Goal: Task Accomplishment & Management: Use online tool/utility

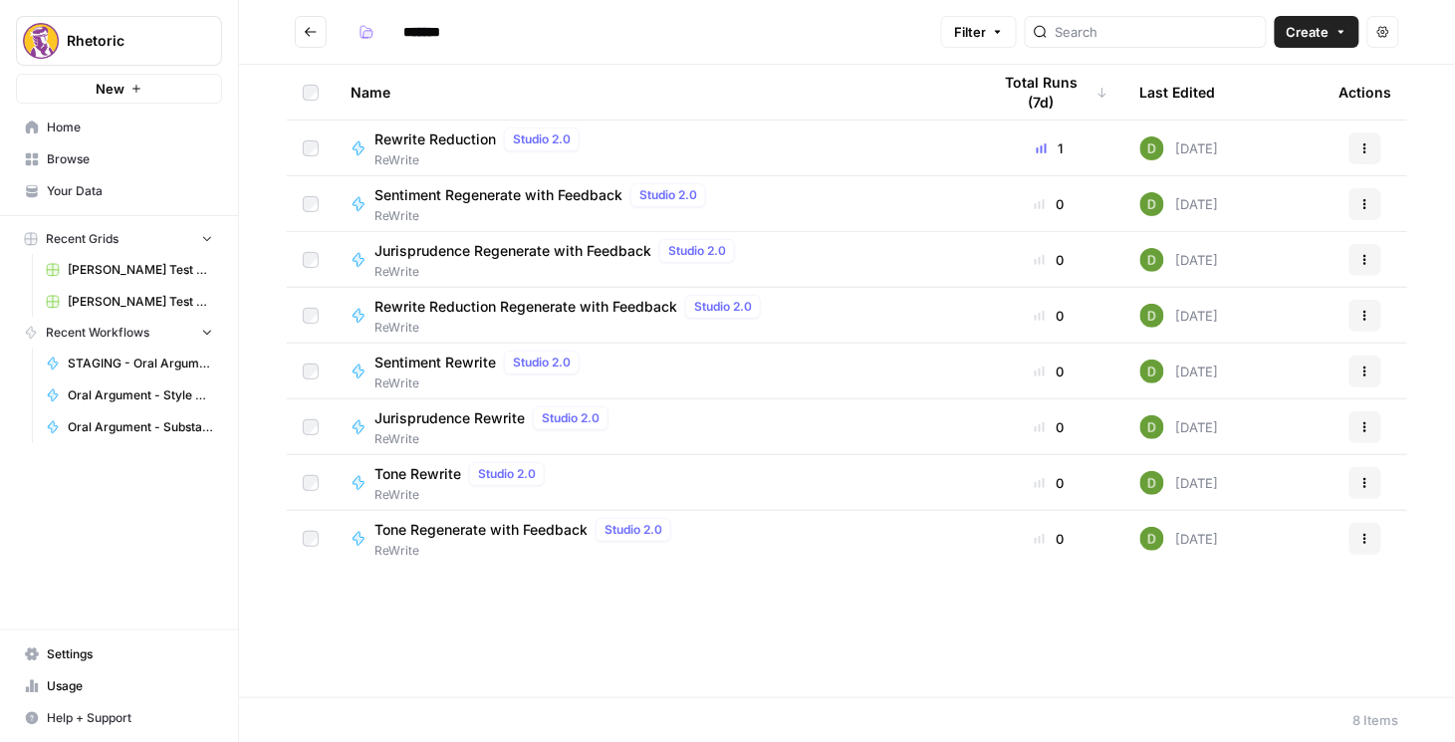
click at [304, 29] on icon "Go back" at bounding box center [311, 32] width 14 height 14
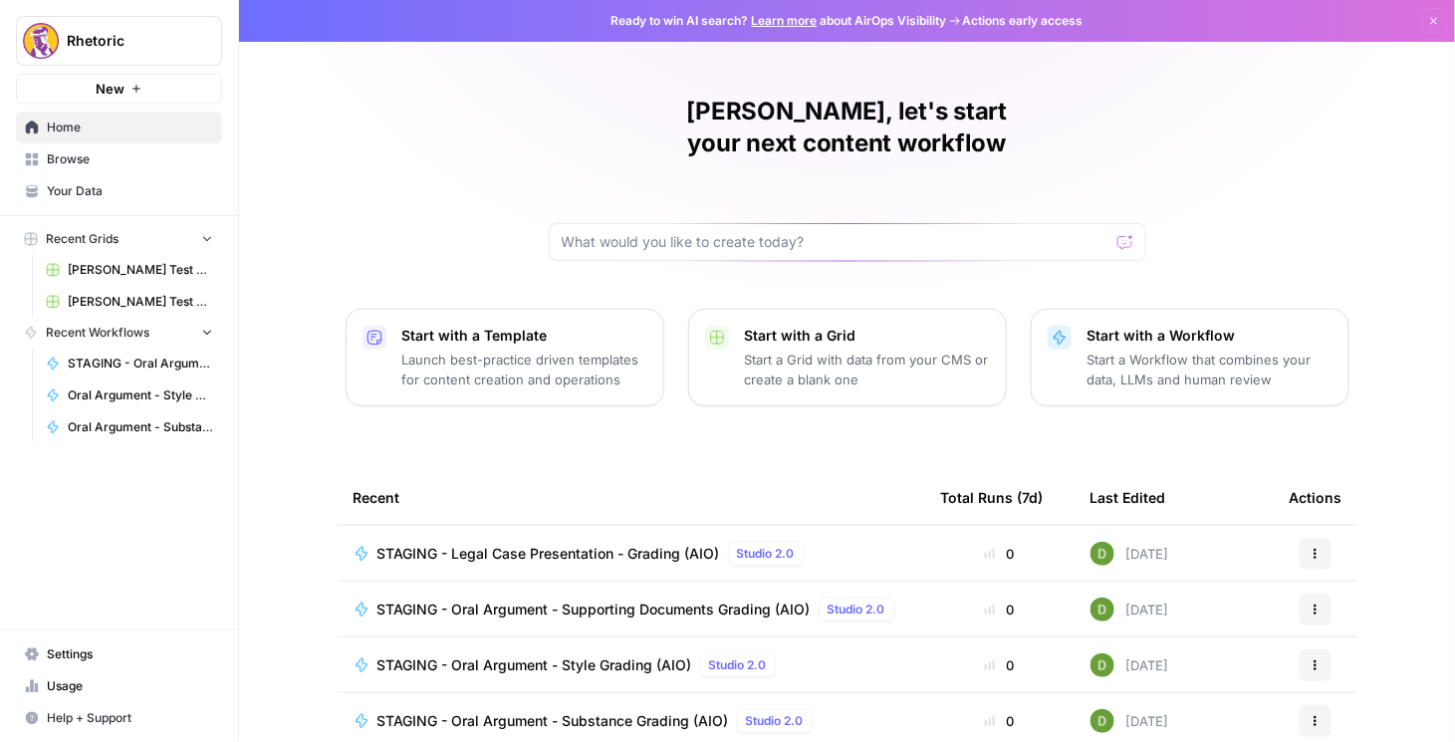
click at [558, 544] on span "STAGING - Legal Case Presentation - Grading (AIO)" at bounding box center [548, 554] width 343 height 20
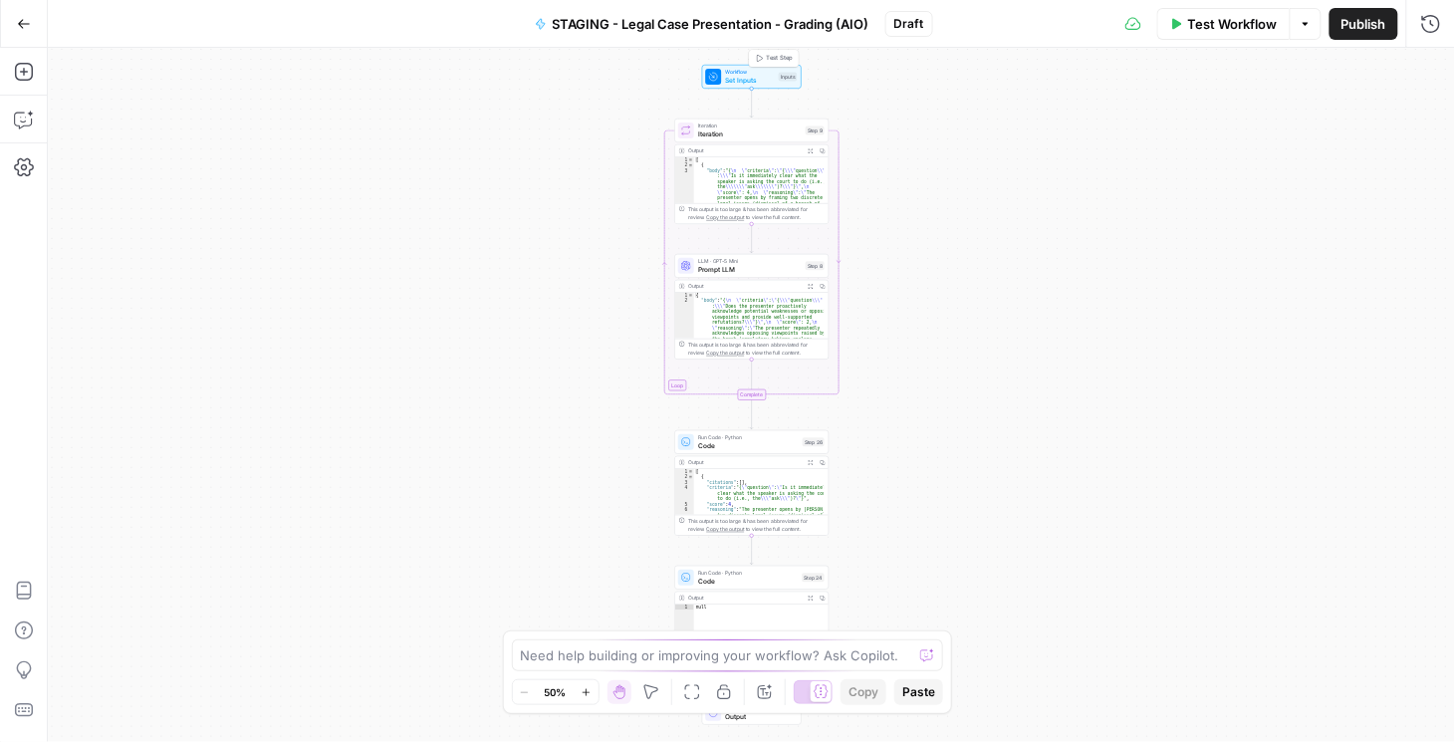
click at [746, 69] on span "Workflow" at bounding box center [751, 73] width 50 height 8
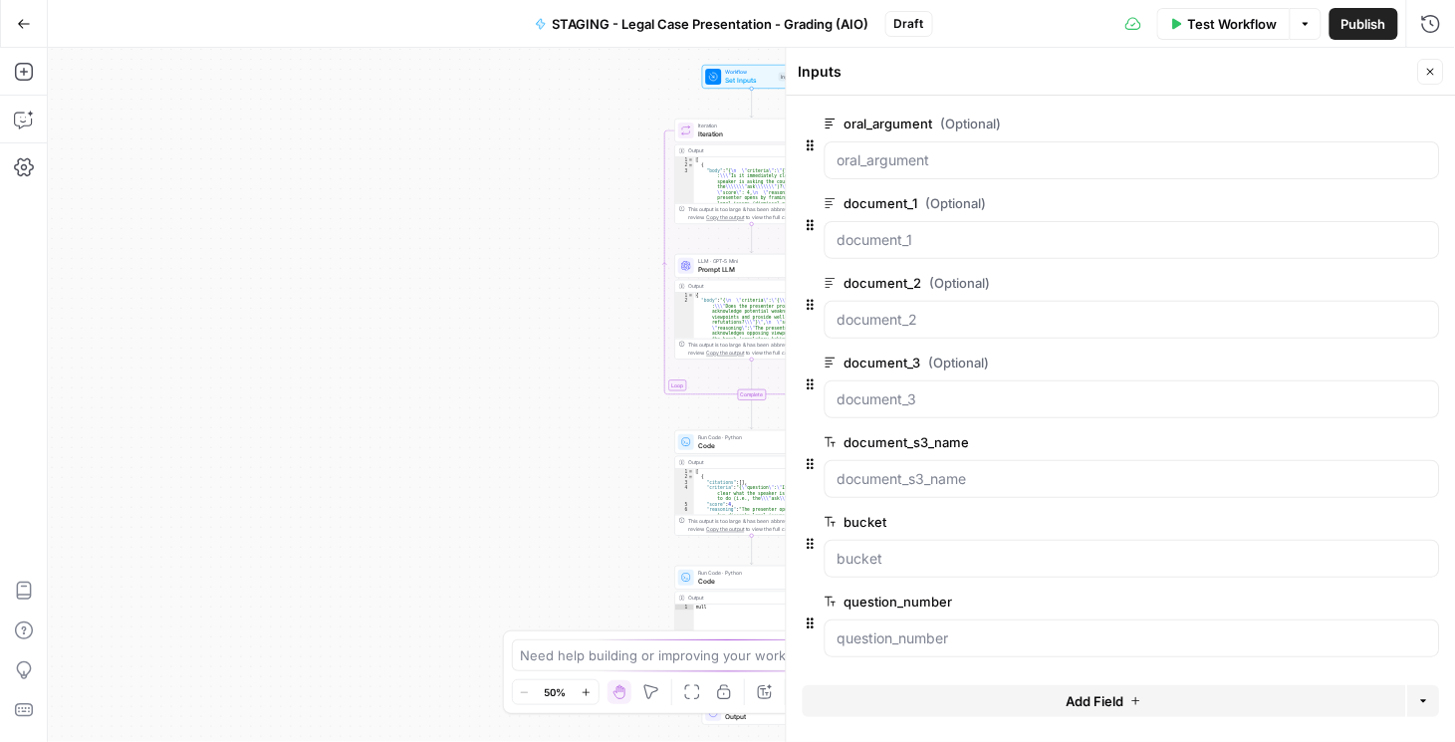
click at [1389, 123] on button "edit field" at bounding box center [1374, 124] width 77 height 24
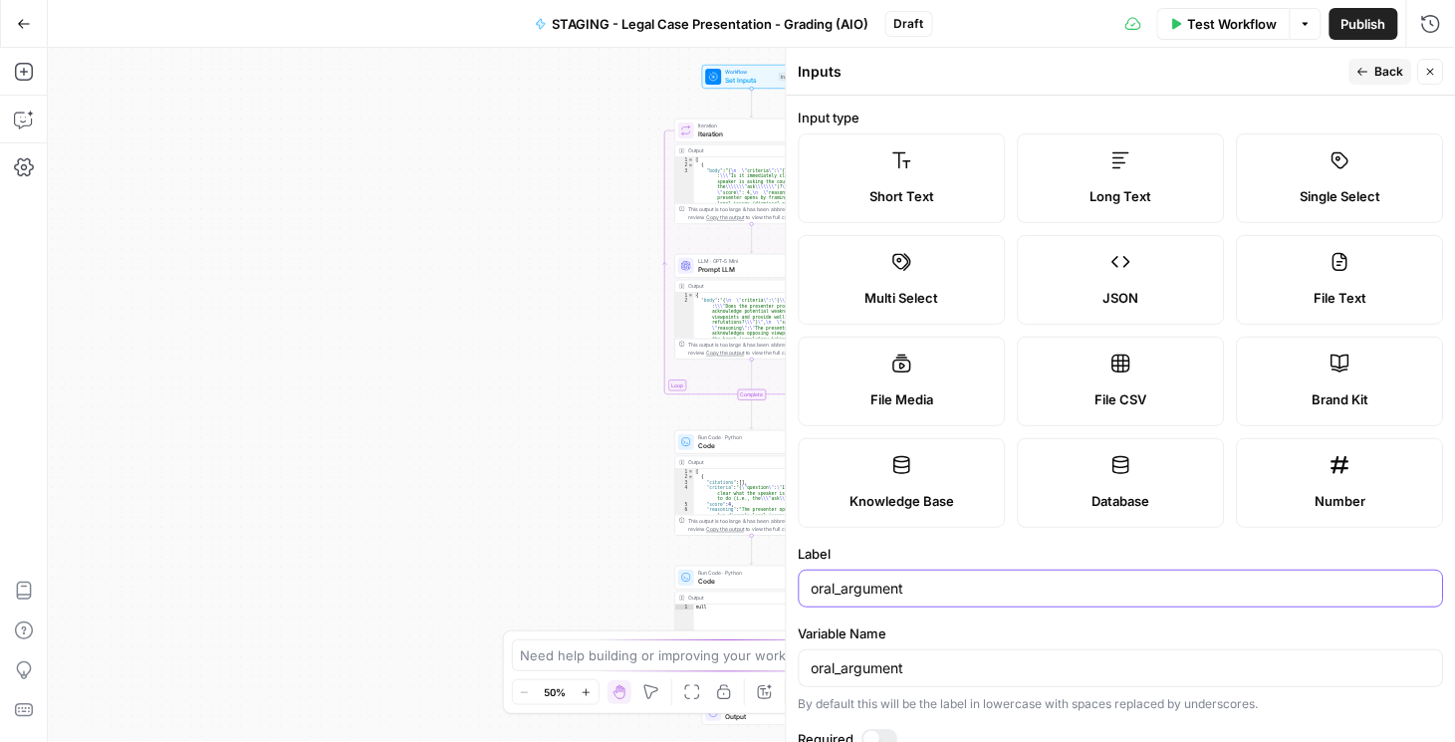
drag, startPoint x: 912, startPoint y: 591, endPoint x: 802, endPoint y: 592, distance: 110.6
click at [802, 592] on div "oral_argument" at bounding box center [1121, 589] width 645 height 38
type input "case_presentation"
drag, startPoint x: 915, startPoint y: 587, endPoint x: 938, endPoint y: 602, distance: 27.3
click at [938, 602] on div "case_presentation" at bounding box center [1121, 589] width 645 height 38
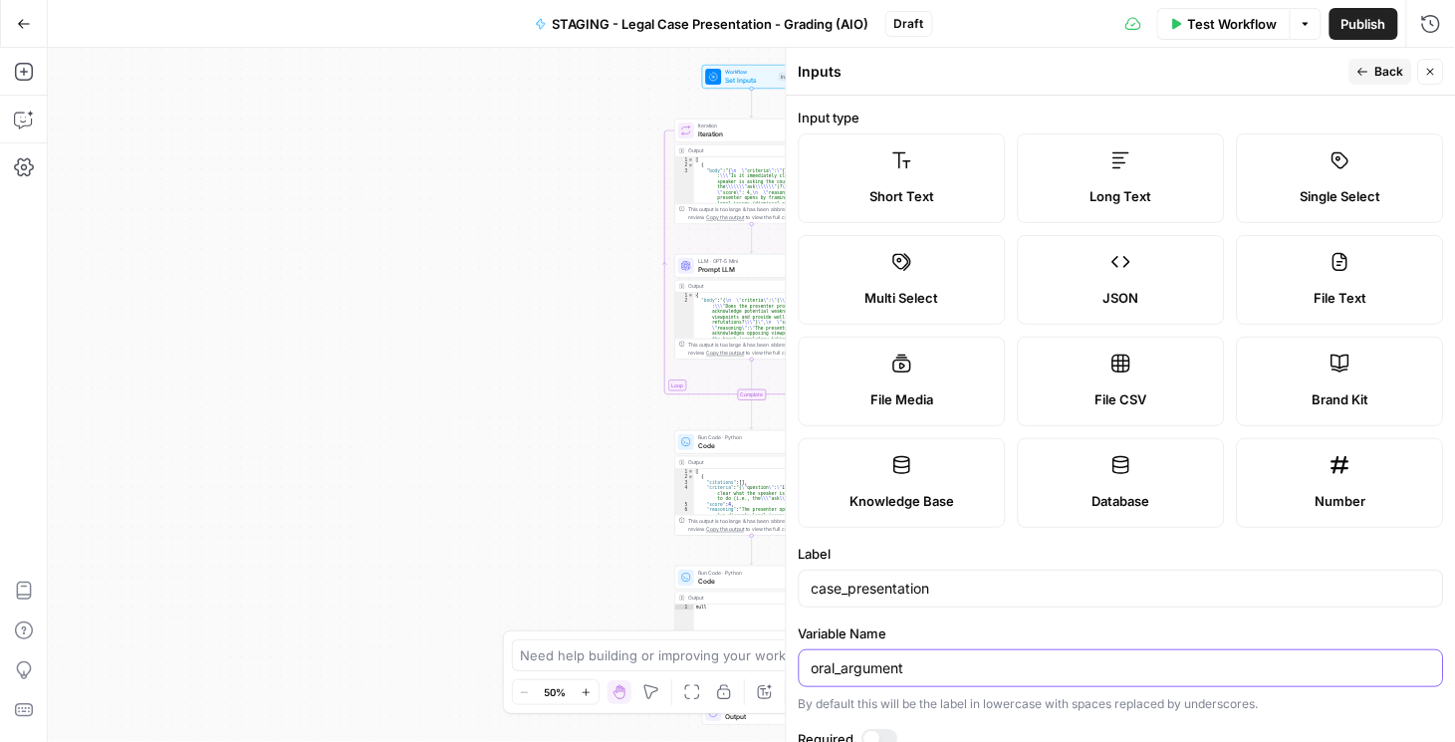
drag, startPoint x: 917, startPoint y: 669, endPoint x: 776, endPoint y: 667, distance: 141.4
click at [786, 667] on div "Inputs Back Close Input type Short Text Long Text Single Select Multi Select JS…" at bounding box center [1121, 395] width 670 height 694
paste input "case_presentation"
type input "case_presentation"
click at [1386, 78] on span "Back" at bounding box center [1389, 72] width 29 height 18
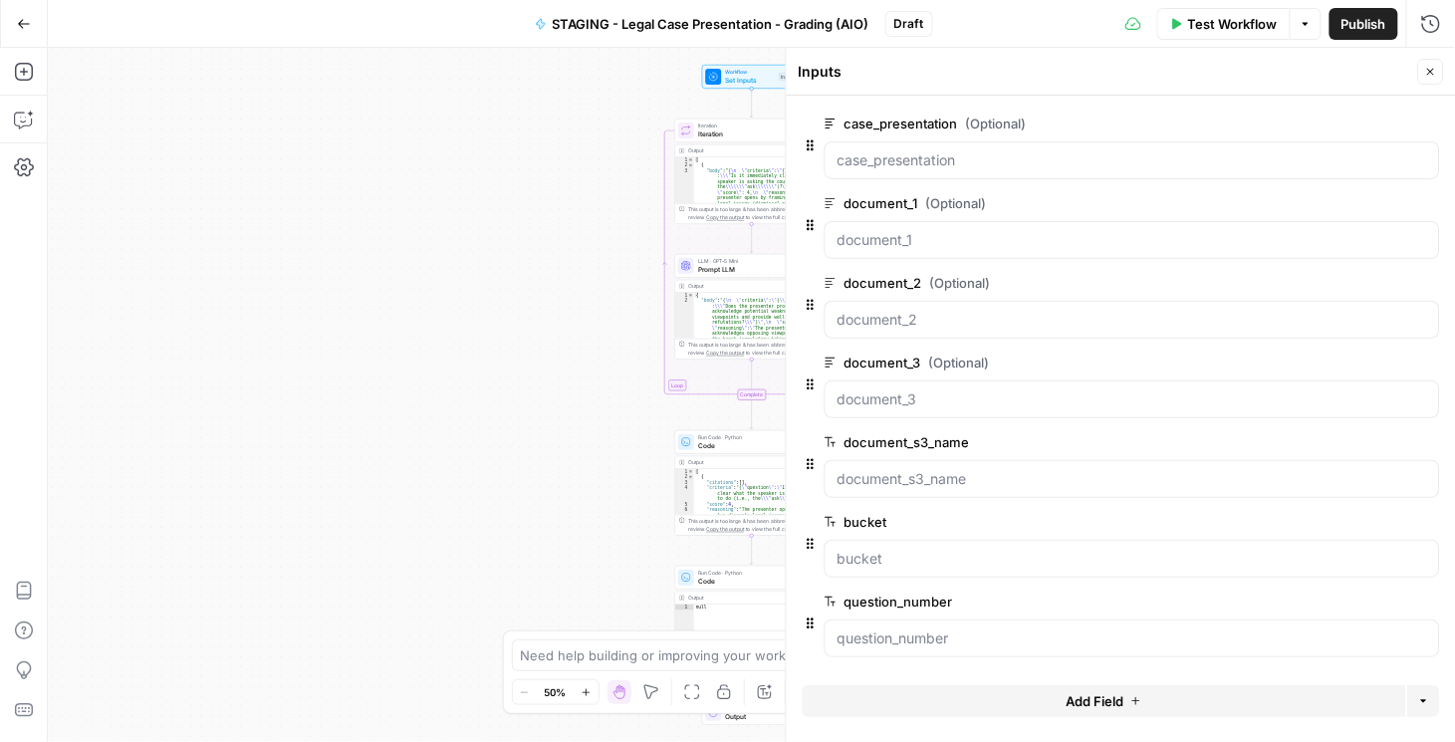
click at [1380, 24] on span "Publish" at bounding box center [1364, 24] width 45 height 20
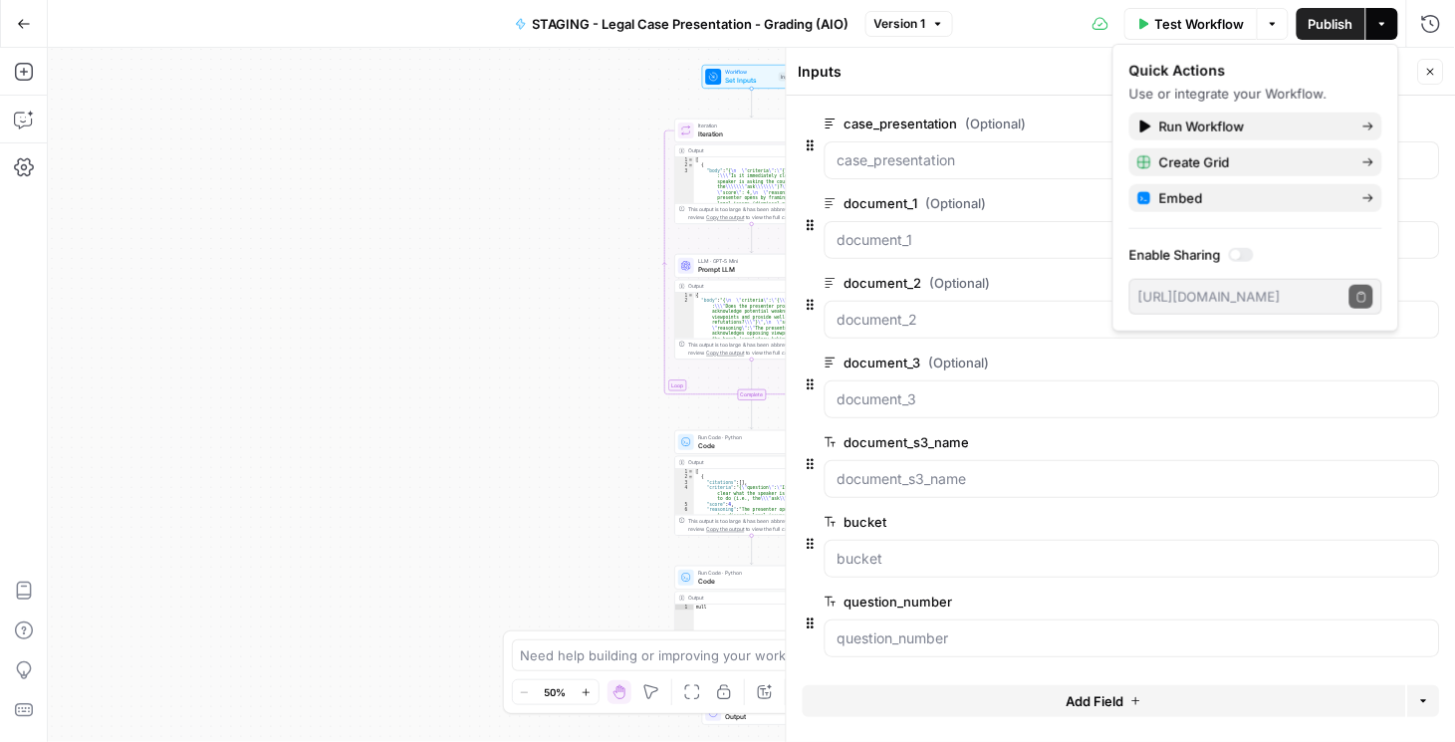
click at [580, 361] on div "Workflow Set Inputs Inputs Loop Iteration Iteration Step 9 Output Expand Output…" at bounding box center [751, 395] width 1407 height 694
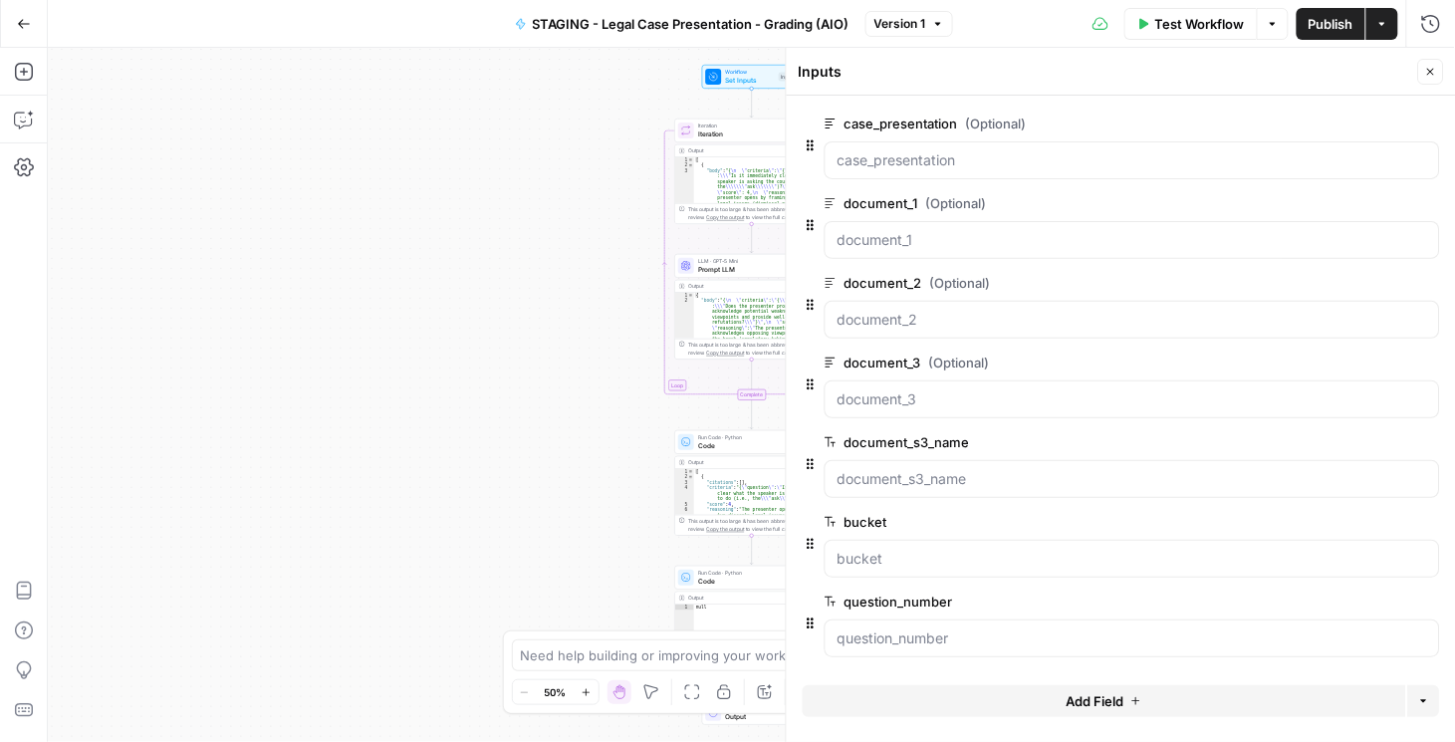
click at [1331, 29] on span "Publish" at bounding box center [1331, 24] width 45 height 20
click at [717, 23] on span "STAGING - Legal Case Presentation - Grading (AIO)" at bounding box center [690, 24] width 317 height 20
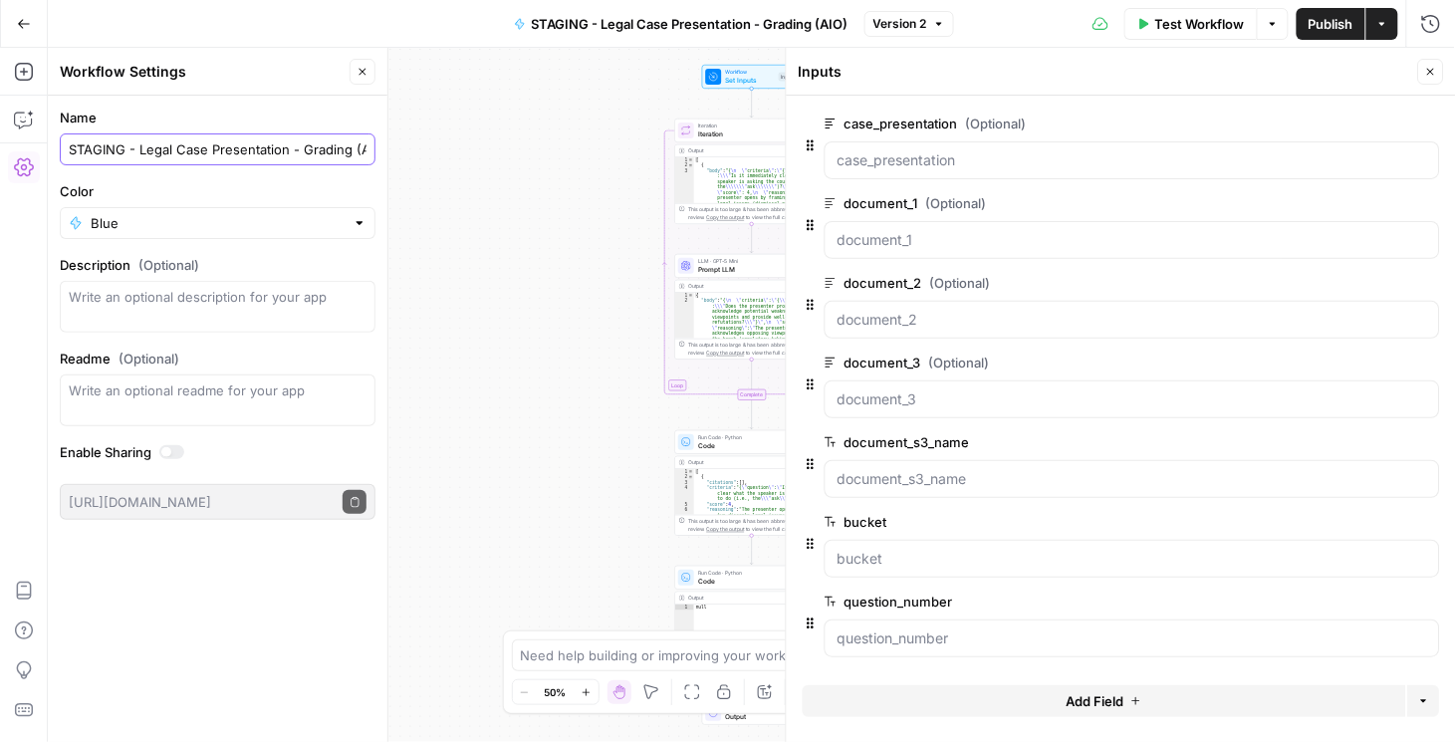
drag, startPoint x: 128, startPoint y: 140, endPoint x: 320, endPoint y: 134, distance: 191.3
click at [320, 134] on div "STAGING - Legal Case Presentation - Grading (AIO)" at bounding box center [218, 149] width 316 height 32
click at [1271, 21] on icon "button" at bounding box center [1273, 24] width 12 height 12
click at [24, 29] on icon "button" at bounding box center [24, 24] width 14 height 14
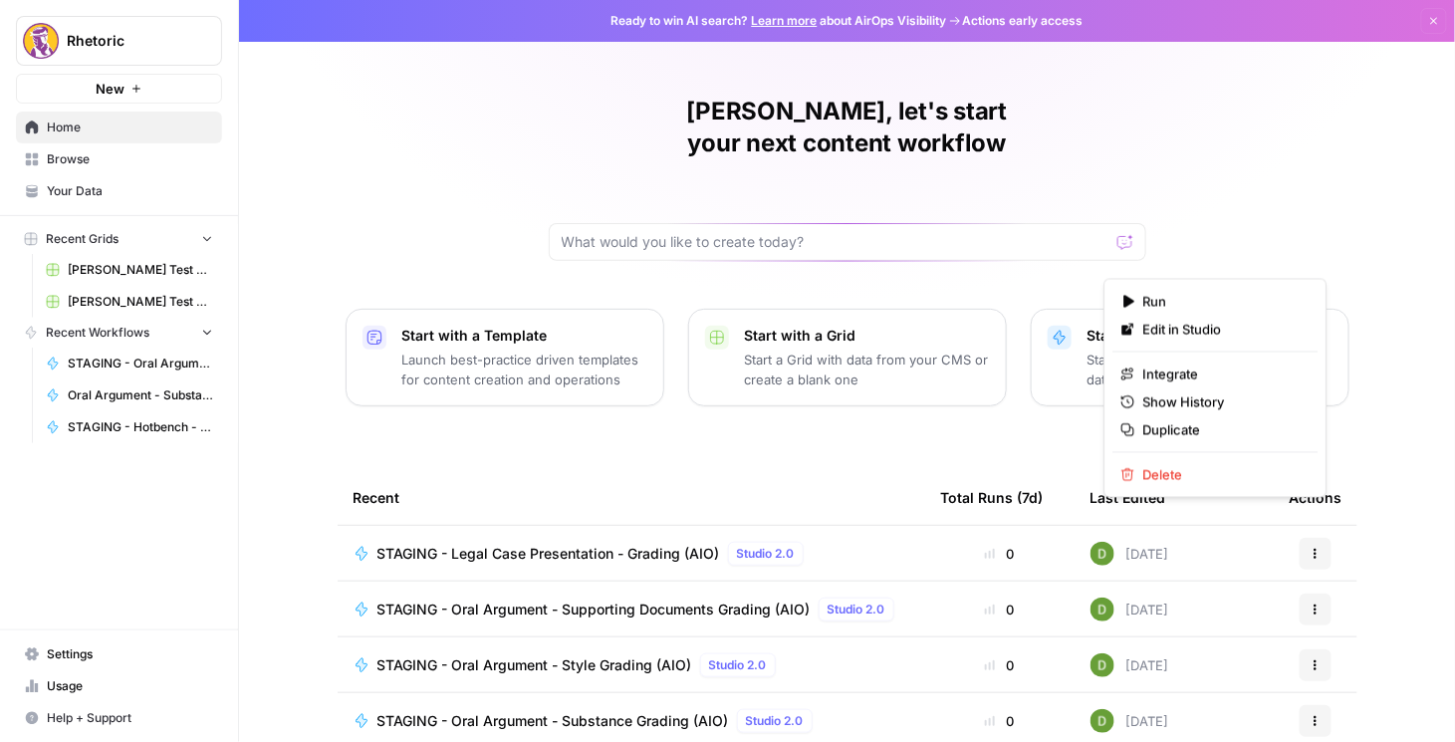
click at [1316, 548] on icon "button" at bounding box center [1316, 554] width 12 height 12
click at [599, 544] on span "STAGING - Legal Case Presentation - Grading (AIO)" at bounding box center [548, 554] width 343 height 20
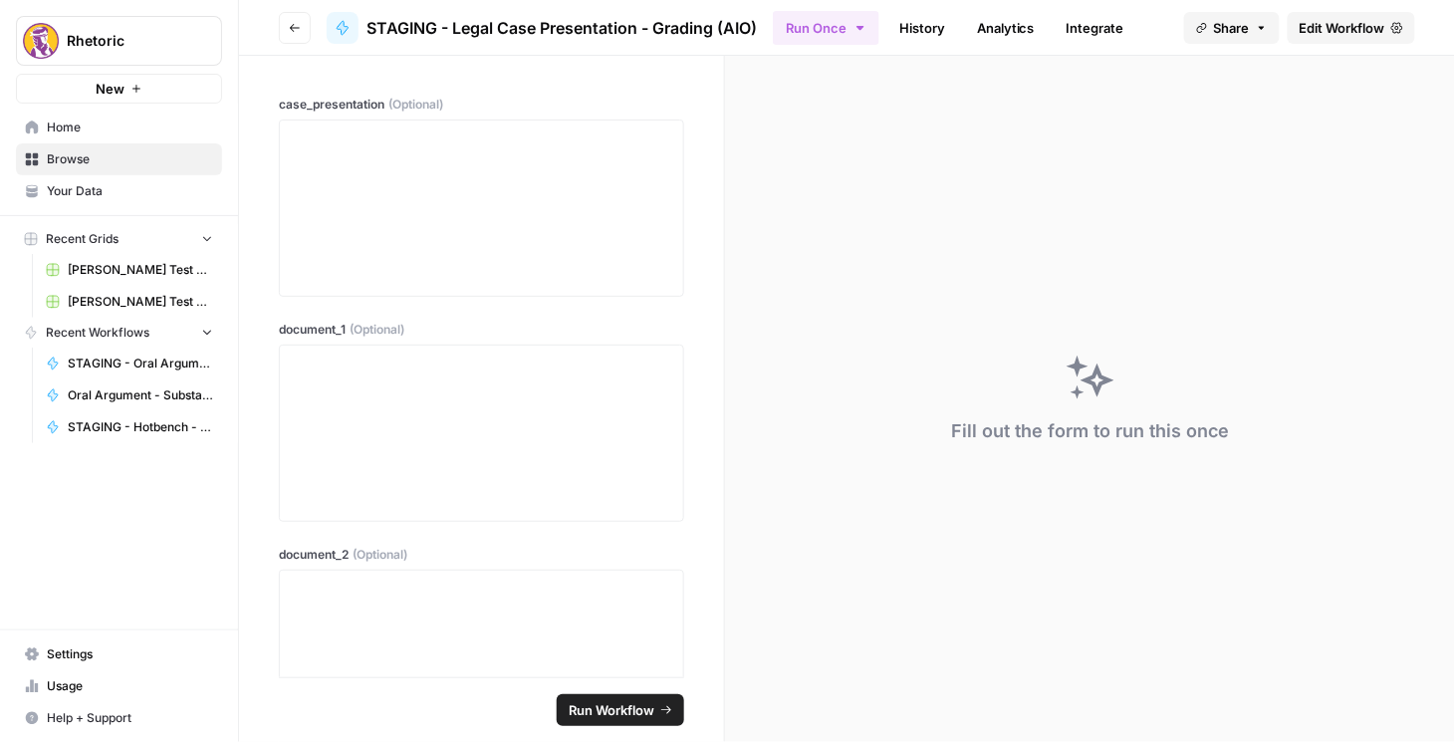
click at [1094, 34] on link "Integrate" at bounding box center [1096, 28] width 82 height 32
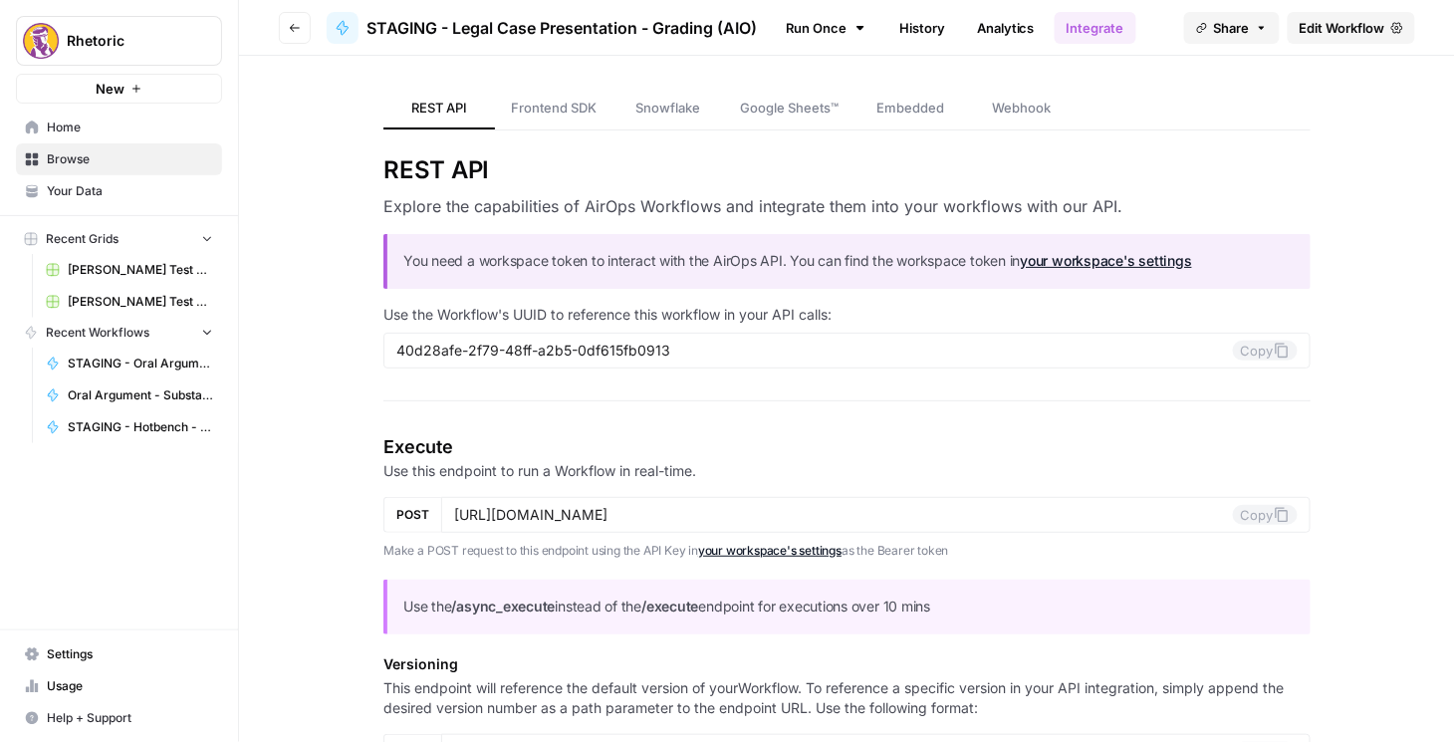
click at [1098, 31] on link "Integrate" at bounding box center [1096, 28] width 82 height 32
click at [1242, 358] on button "Copy" at bounding box center [1265, 351] width 65 height 20
click at [1294, 33] on link "Edit Workflow" at bounding box center [1351, 28] width 127 height 32
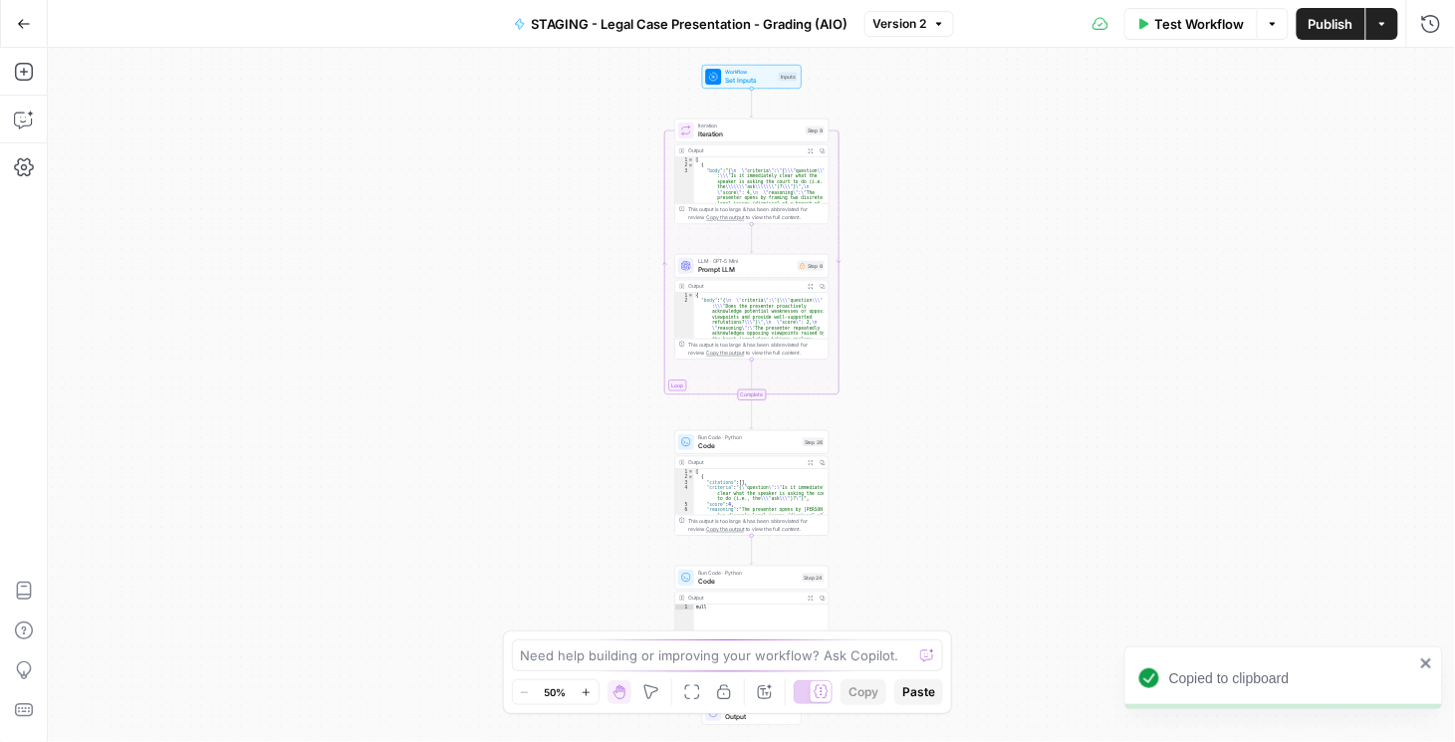
click at [1303, 28] on button "Publish" at bounding box center [1331, 24] width 69 height 32
